Goal: Navigation & Orientation: Find specific page/section

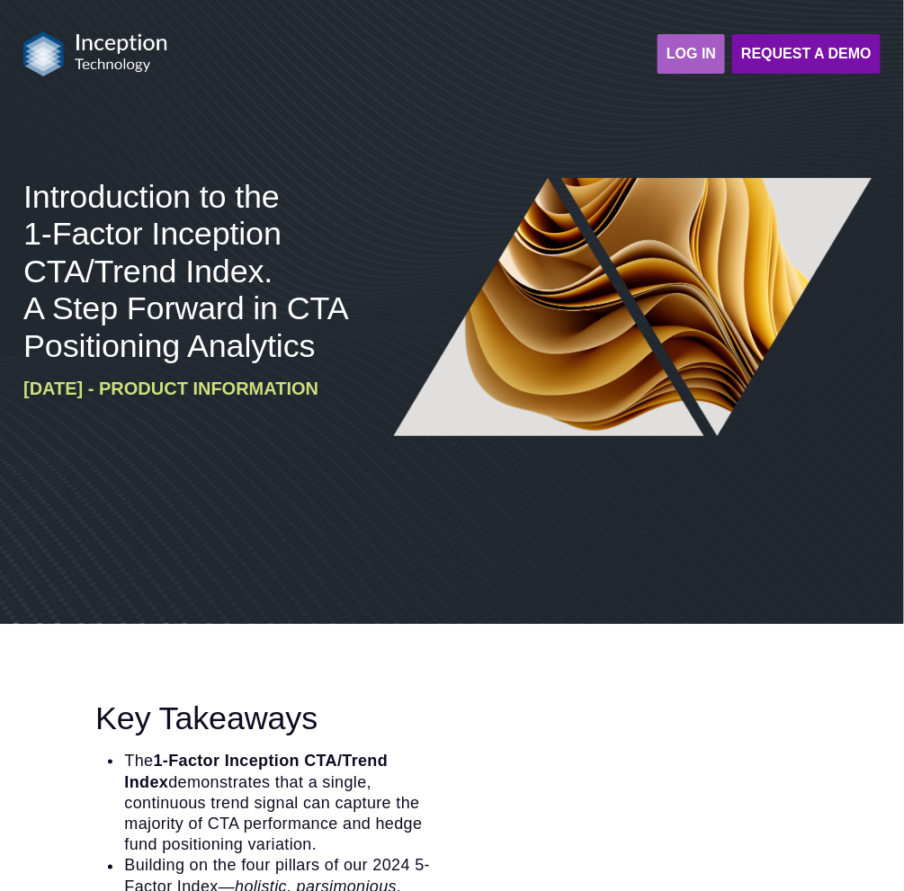
click at [707, 50] on strong "LOG IN" at bounding box center [691, 53] width 49 height 15
click at [685, 59] on strong "LOG IN" at bounding box center [691, 53] width 49 height 15
click at [693, 60] on strong "LOG IN" at bounding box center [691, 53] width 49 height 15
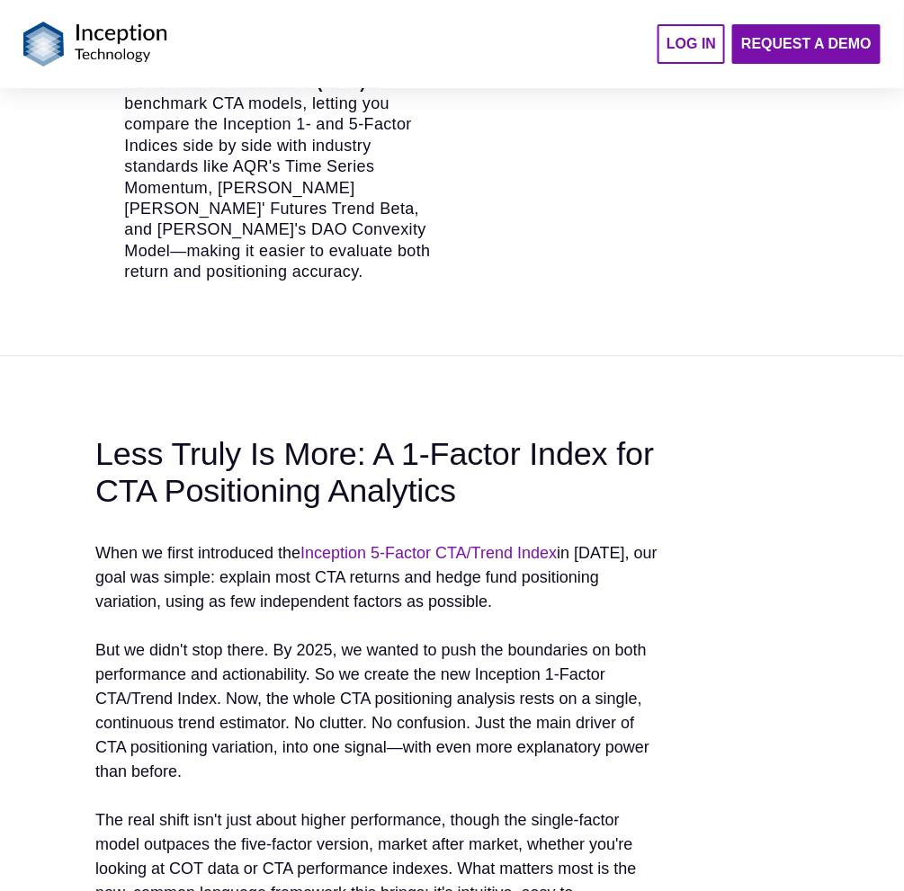
scroll to position [1199, 0]
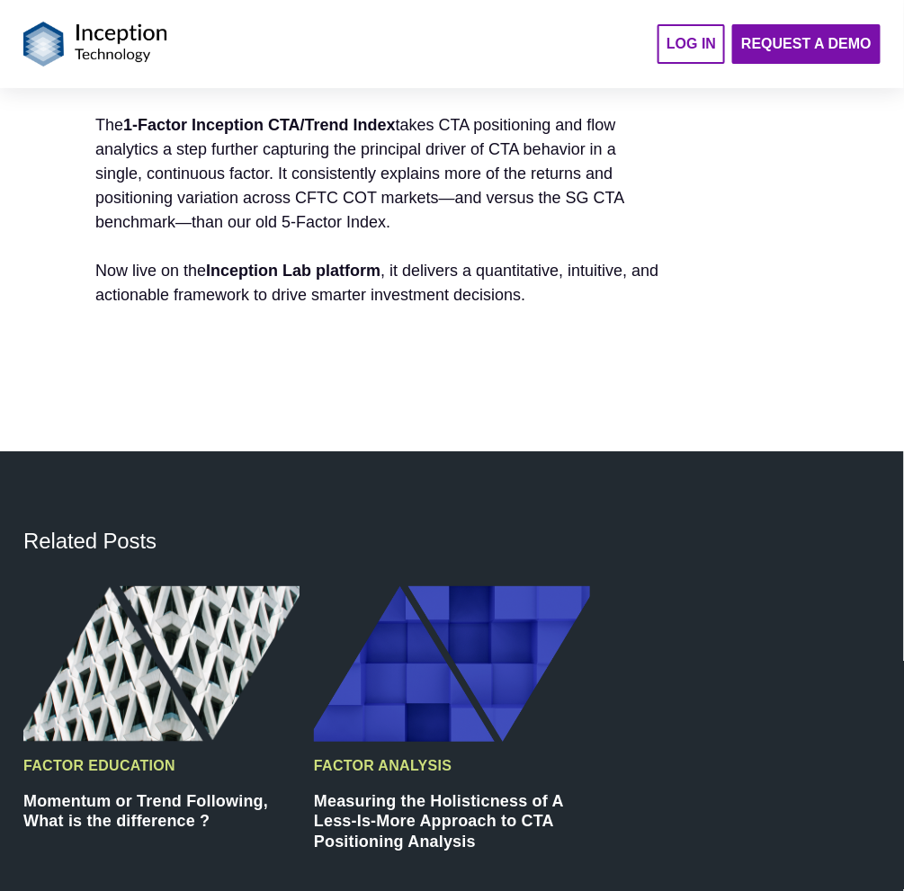
scroll to position [3998, 0]
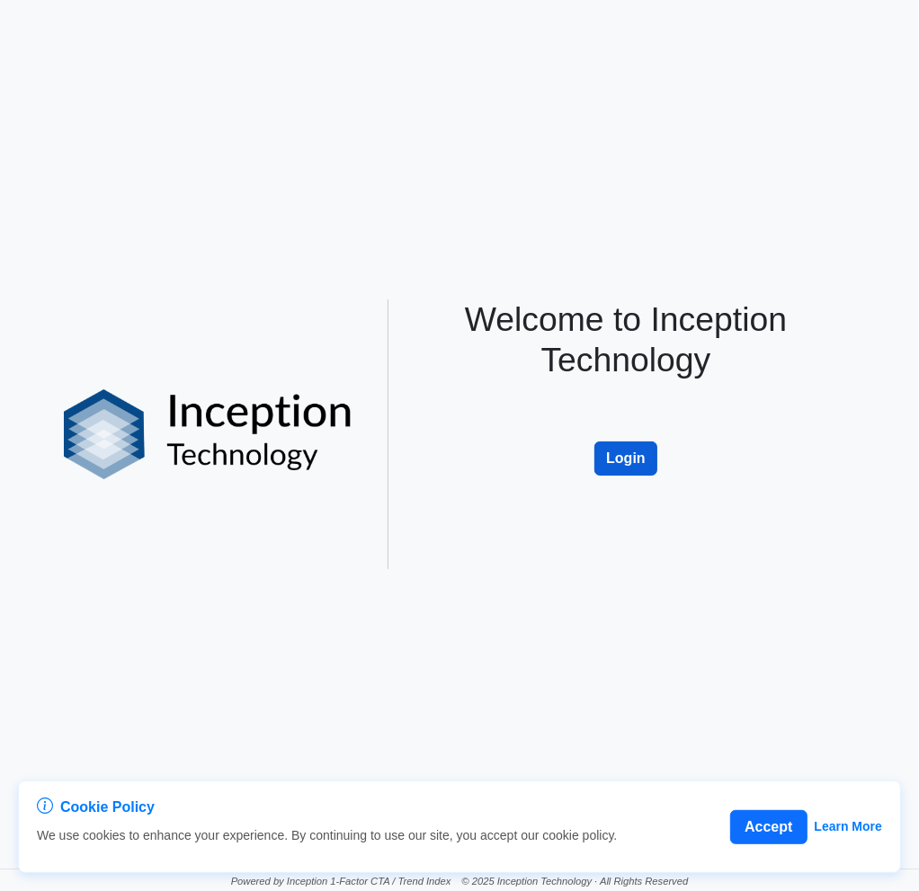
click at [604, 454] on button "Login" at bounding box center [626, 459] width 63 height 34
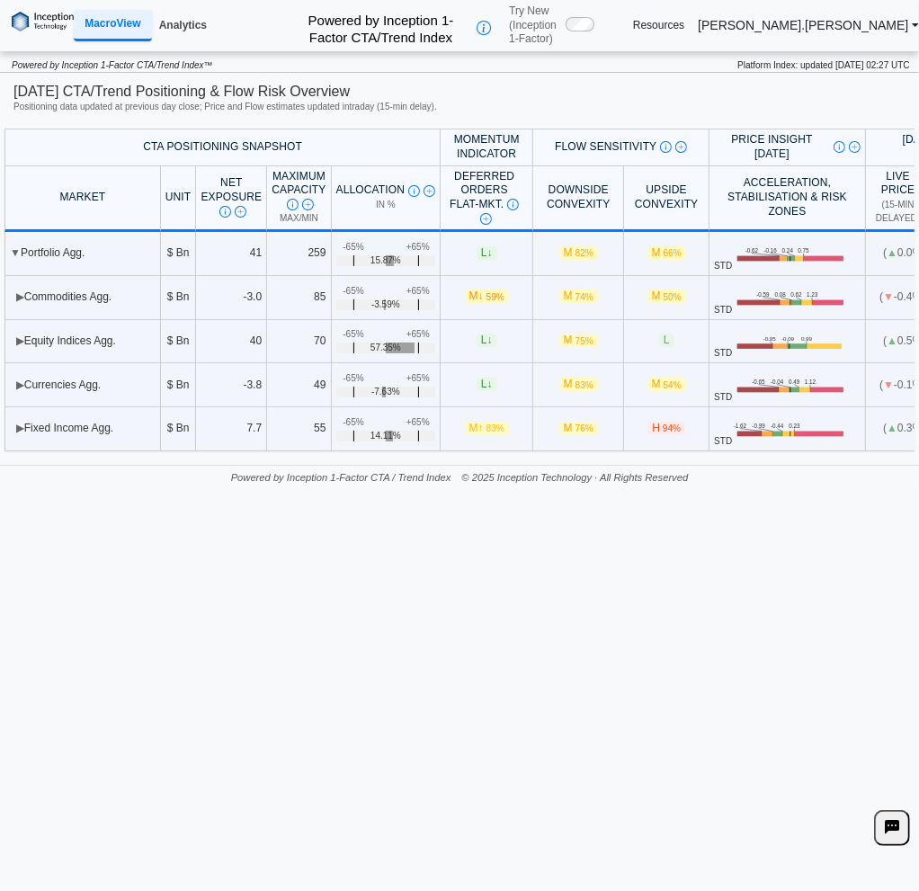
click at [184, 23] on link "Analytics" at bounding box center [183, 26] width 62 height 29
